Goal: Task Accomplishment & Management: Use online tool/utility

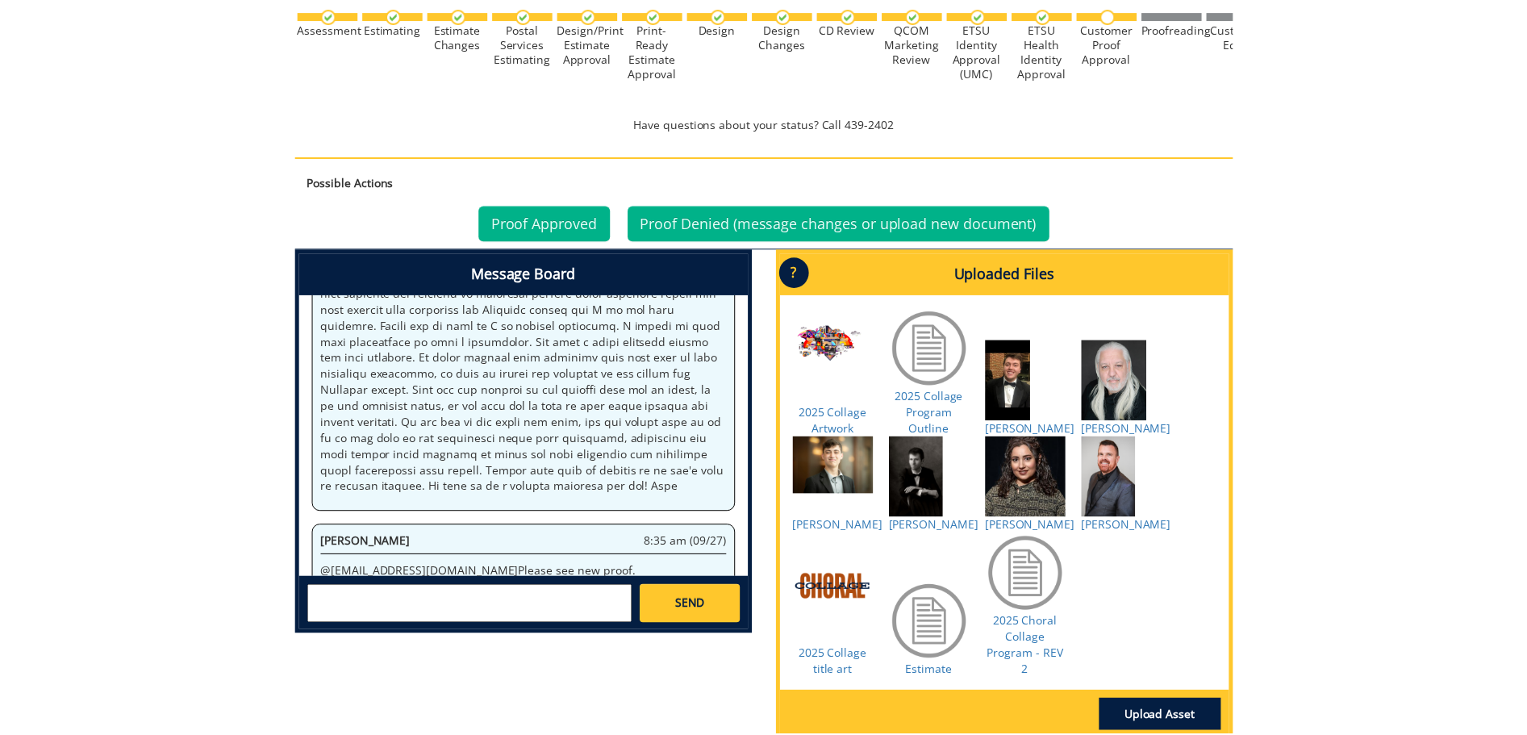
scroll to position [645, 0]
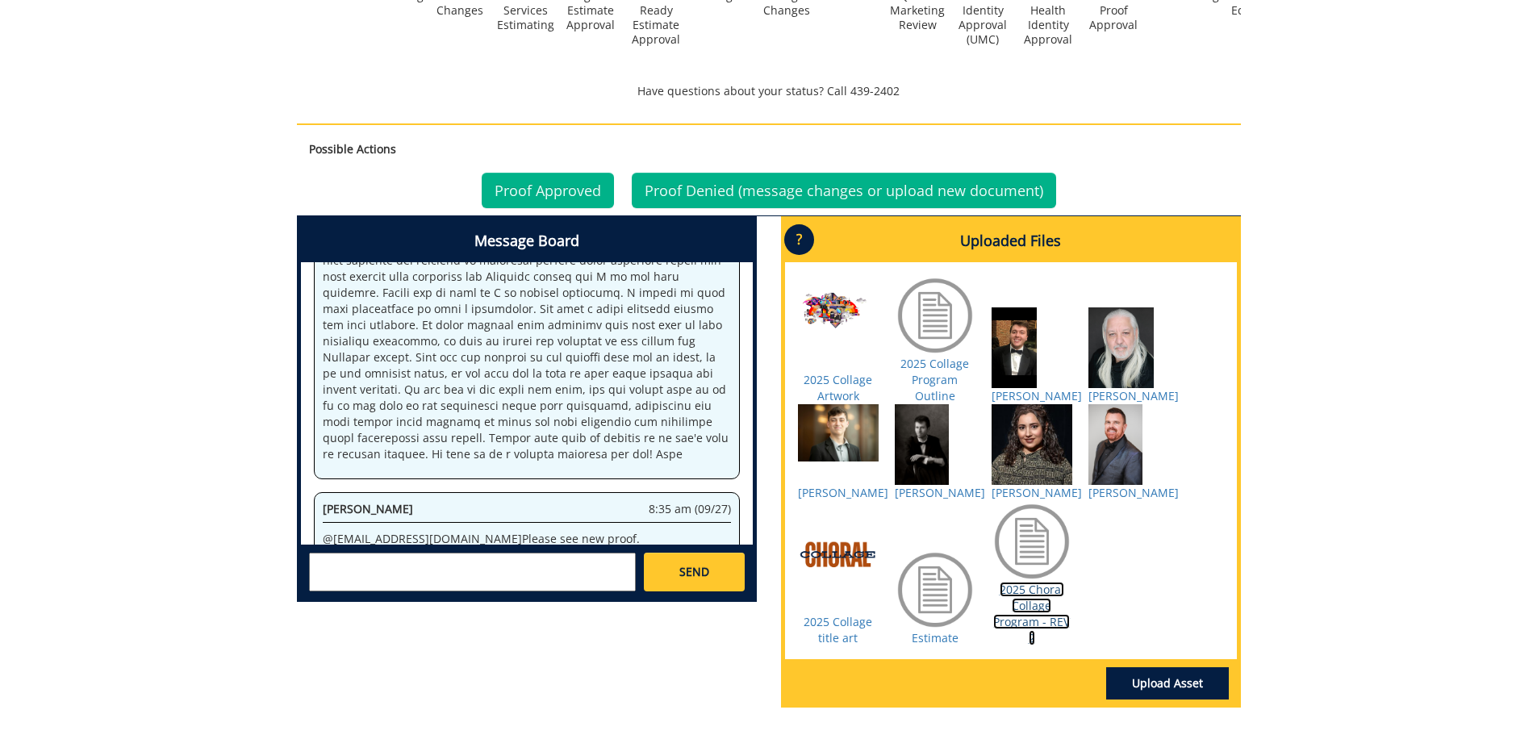
click at [1040, 609] on link "2025 Choral Collage Program - REV 2" at bounding box center [1031, 614] width 77 height 64
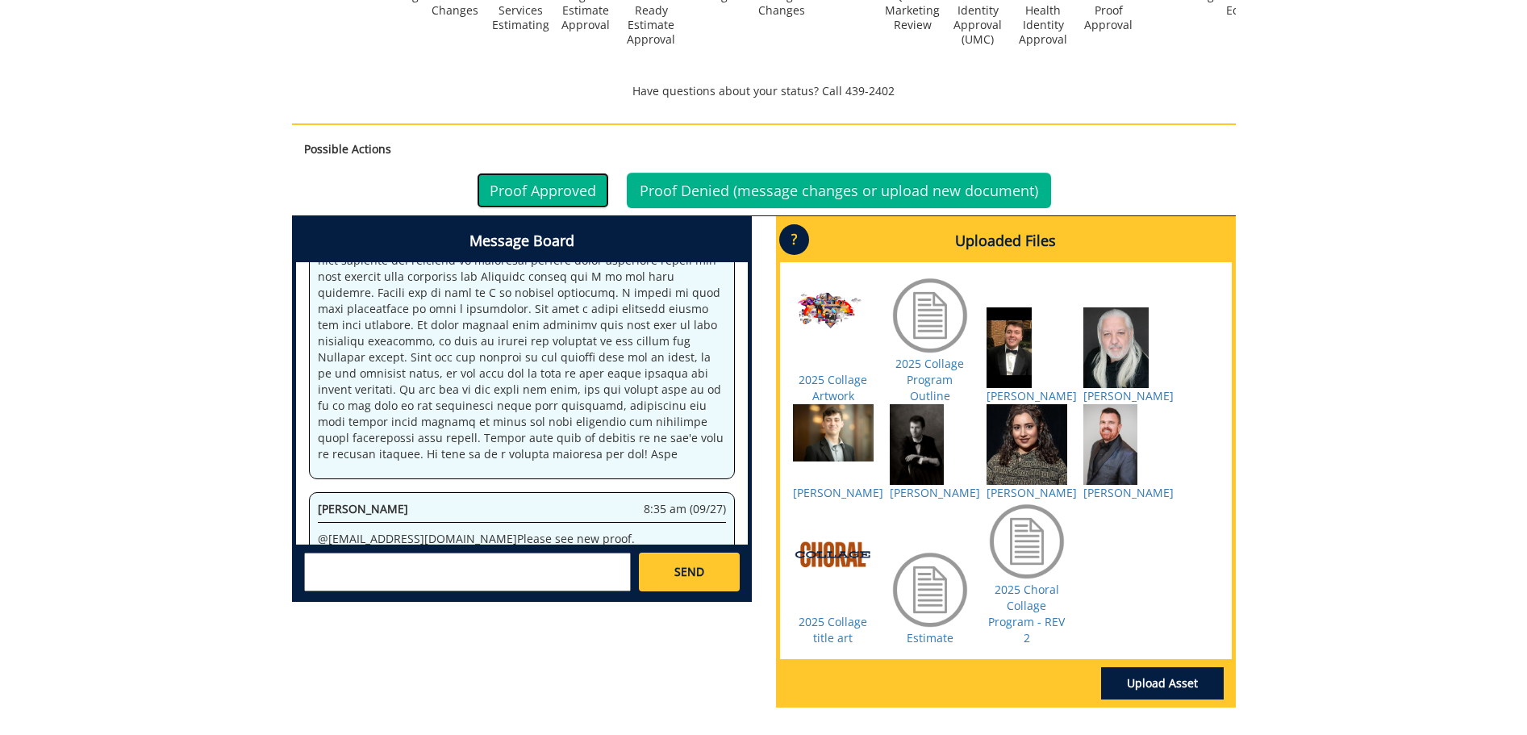
click at [548, 181] on link "Proof Approved" at bounding box center [543, 190] width 132 height 35
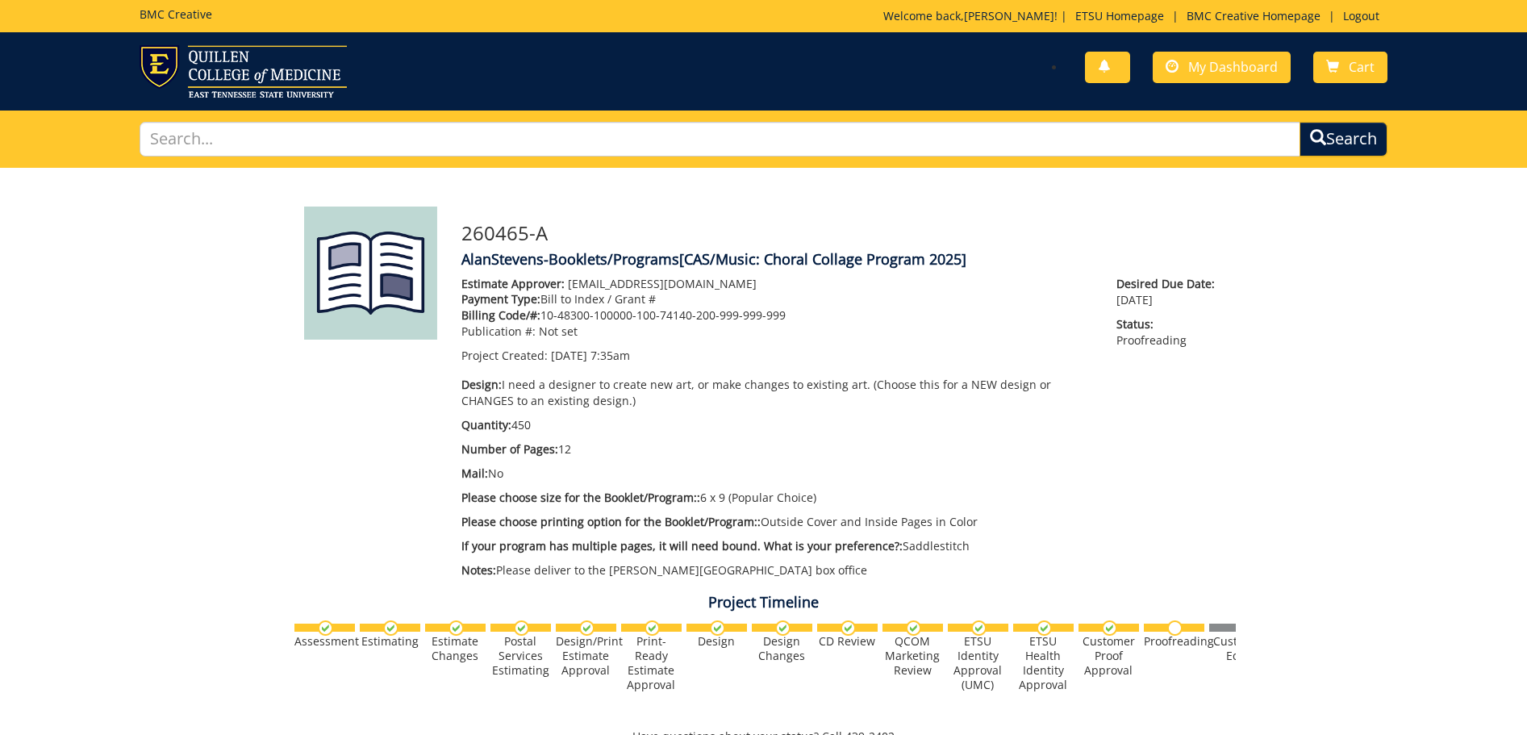
scroll to position [473, 0]
